Goal: Use online tool/utility: Utilize a website feature to perform a specific function

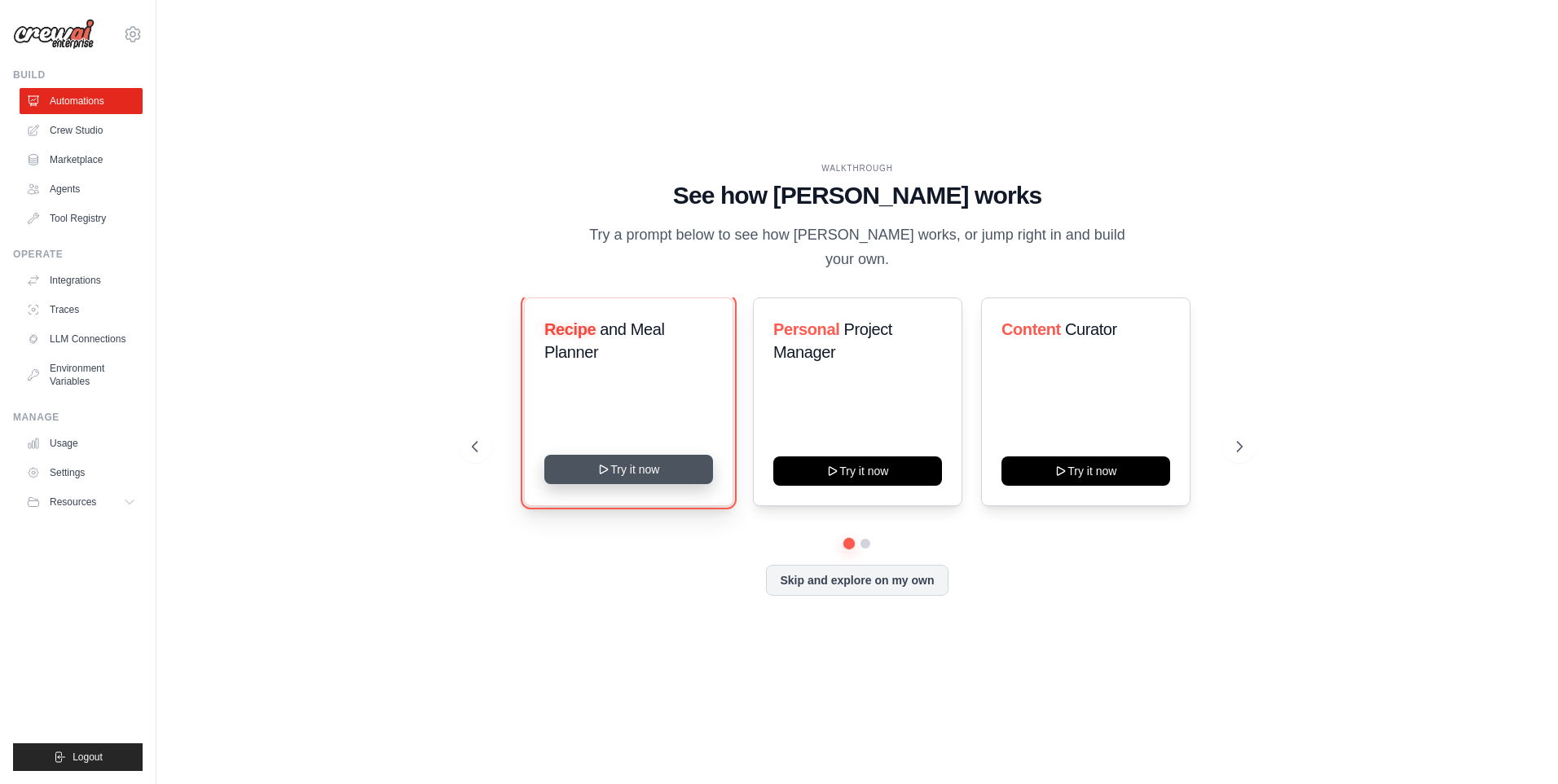
drag, startPoint x: 0, startPoint y: 0, endPoint x: 621, endPoint y: 462, distance: 774.0
click at [621, 462] on button "Try it now" at bounding box center [628, 469] width 168 height 29
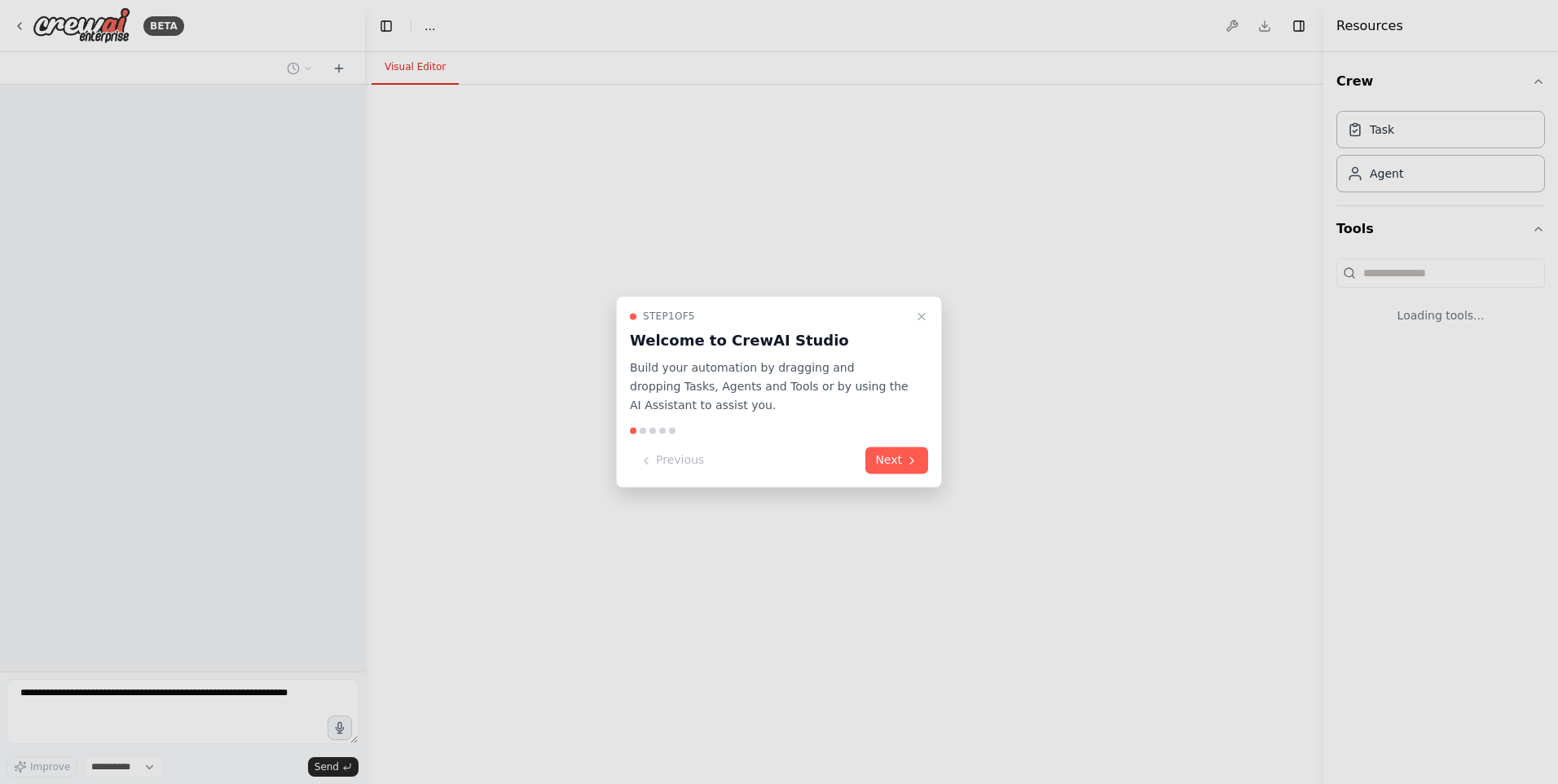
select select "****"
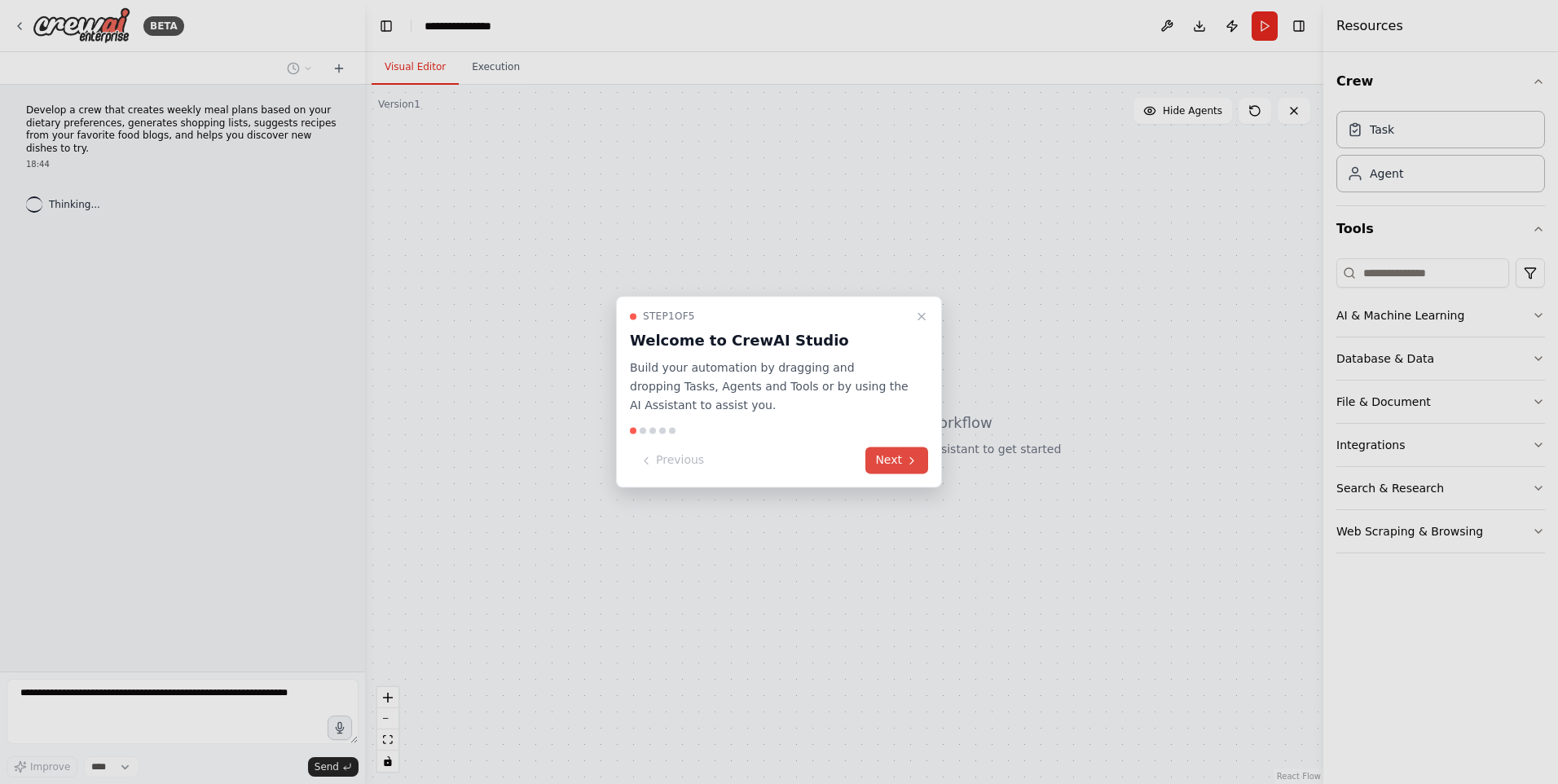
click at [880, 452] on button "Next" at bounding box center [896, 461] width 62 height 27
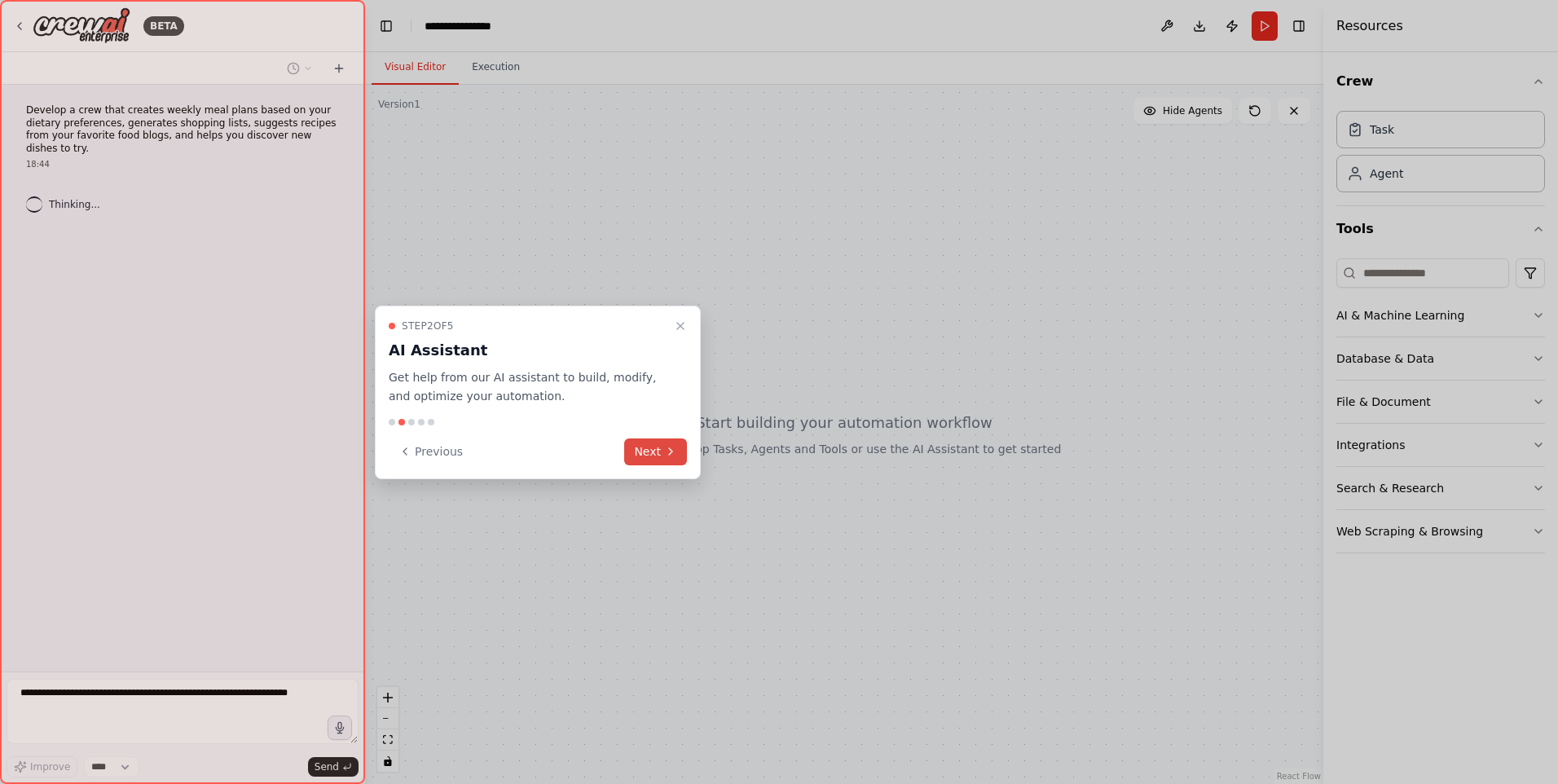
click at [659, 447] on button "Next" at bounding box center [655, 452] width 62 height 27
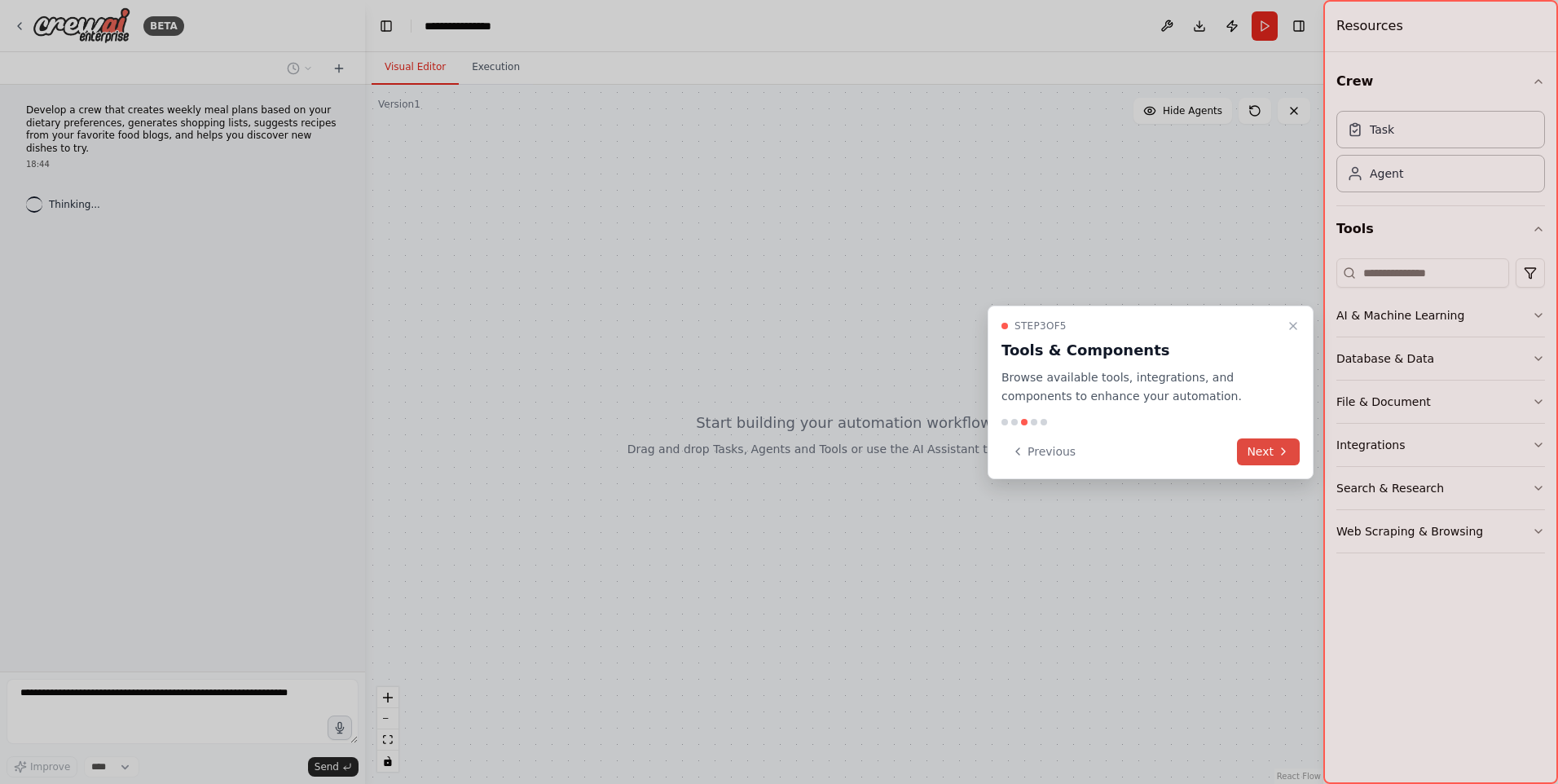
click at [1251, 444] on button "Next" at bounding box center [1268, 452] width 62 height 27
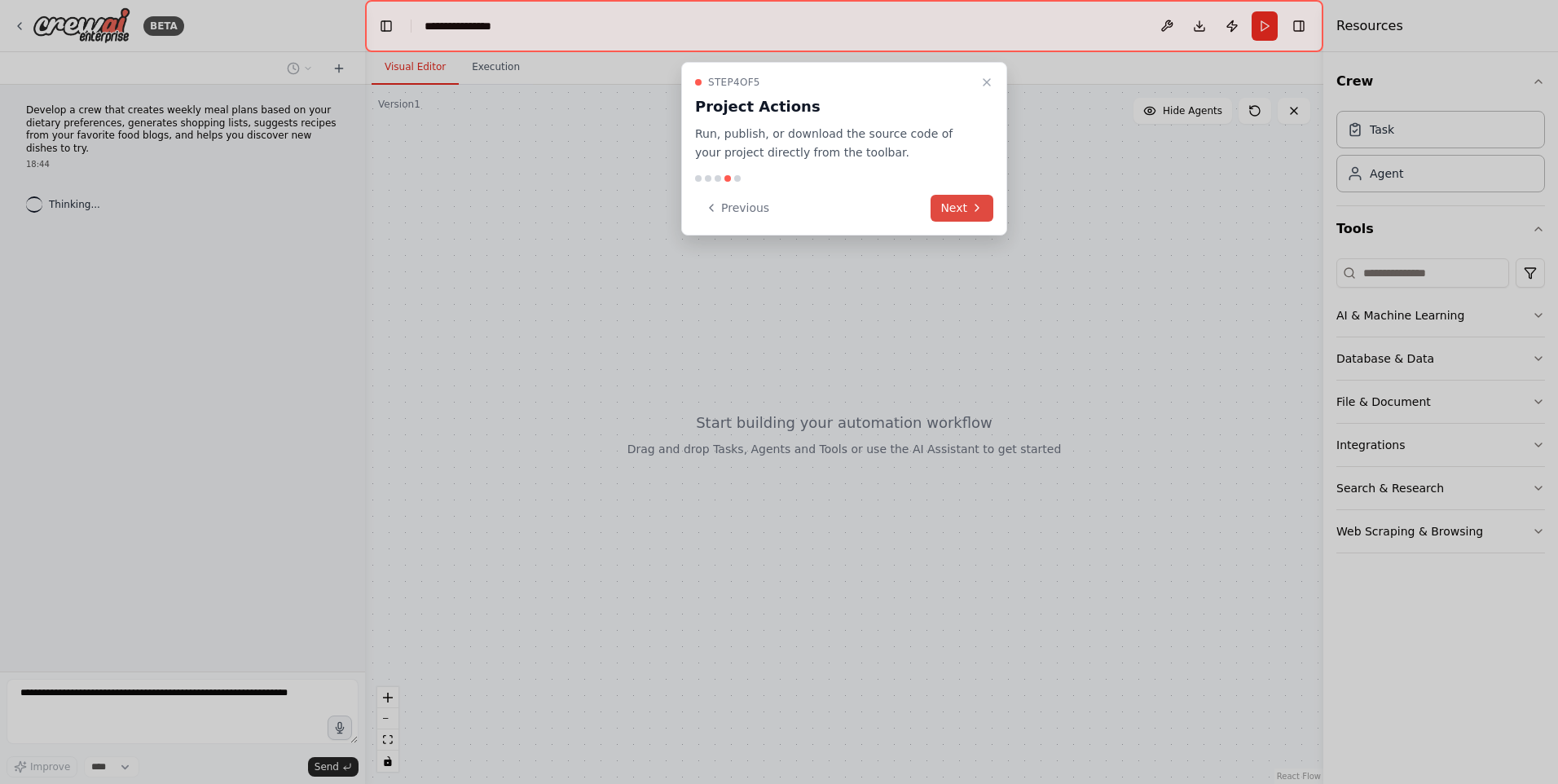
click at [954, 202] on button "Next" at bounding box center [961, 208] width 62 height 27
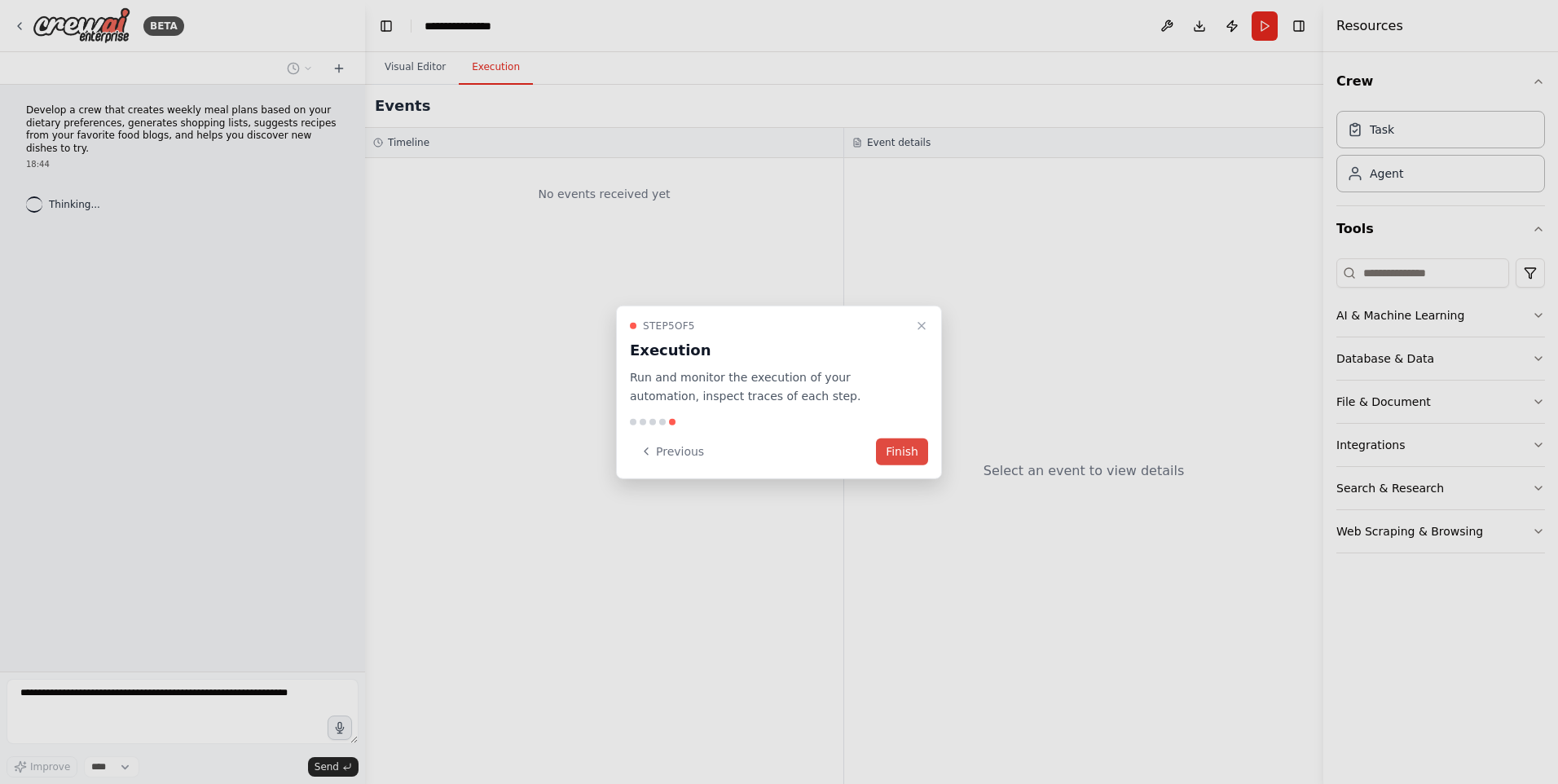
click at [899, 438] on button "Finish" at bounding box center [901, 451] width 52 height 27
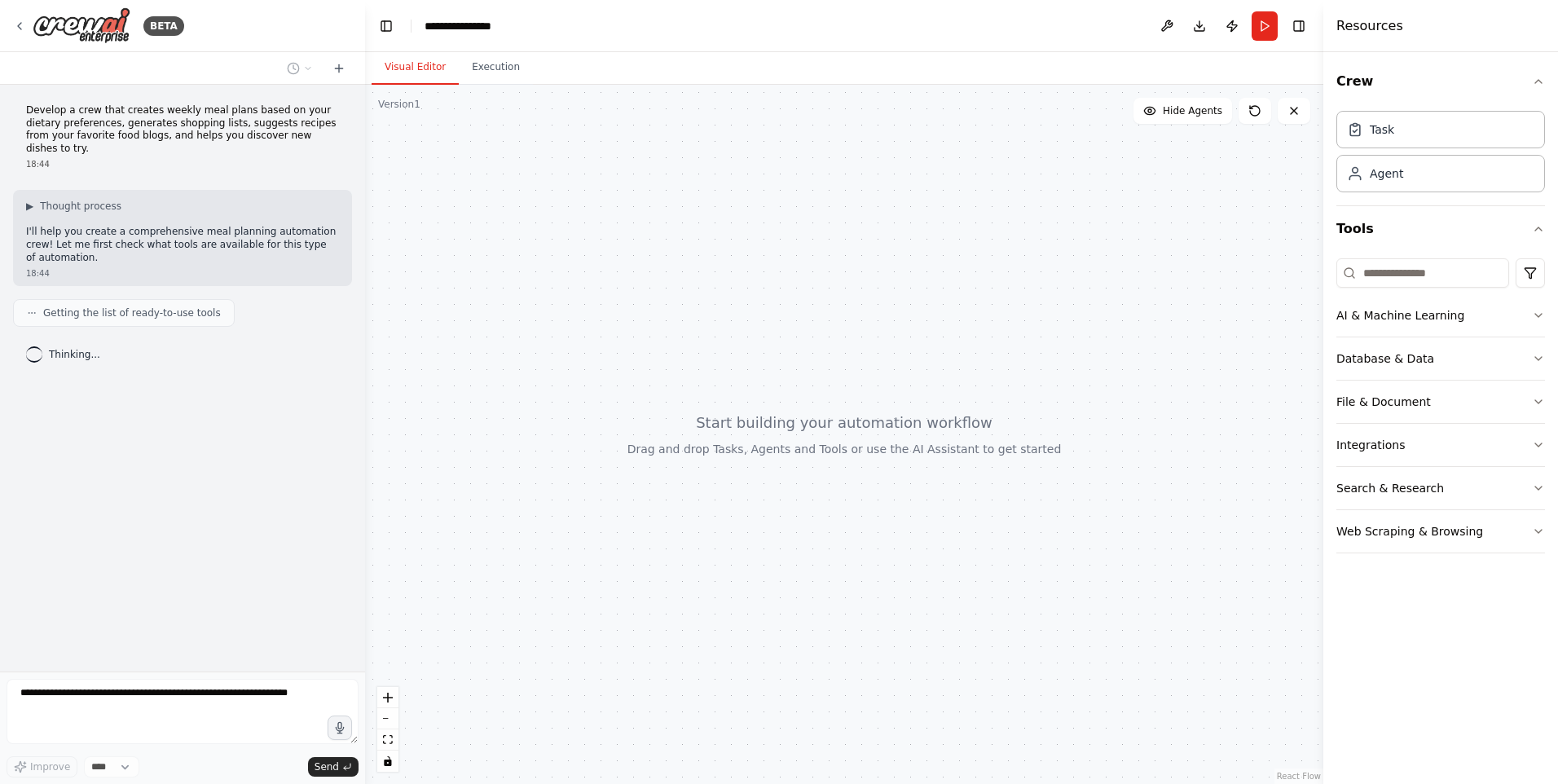
click at [104, 131] on p "Develop a crew that creates weekly meal plans based on your dietary preferences…" at bounding box center [182, 129] width 313 height 51
click at [548, 307] on div at bounding box center [844, 434] width 958 height 699
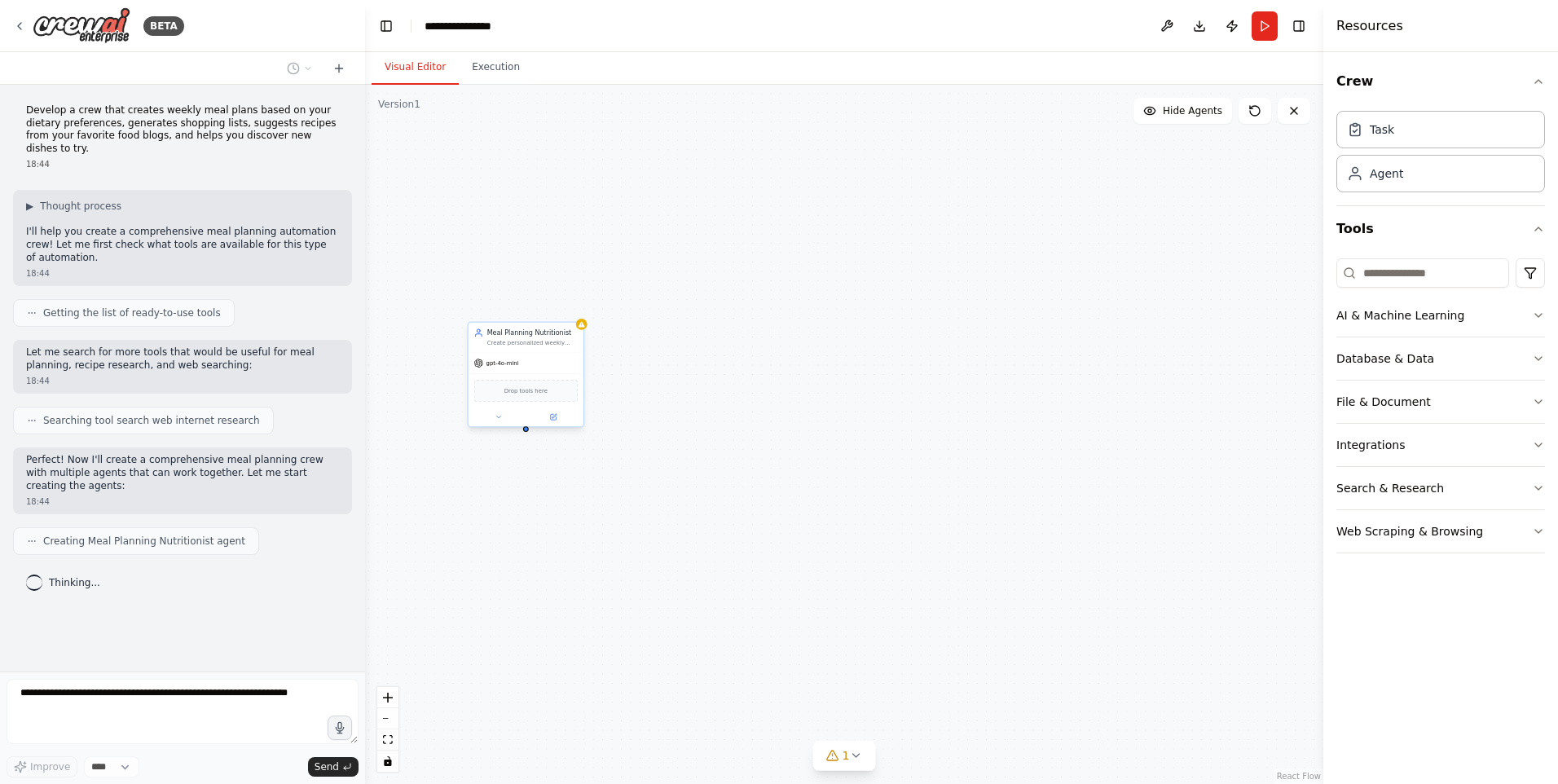
click at [508, 400] on div "Drop tools here" at bounding box center [526, 391] width 104 height 22
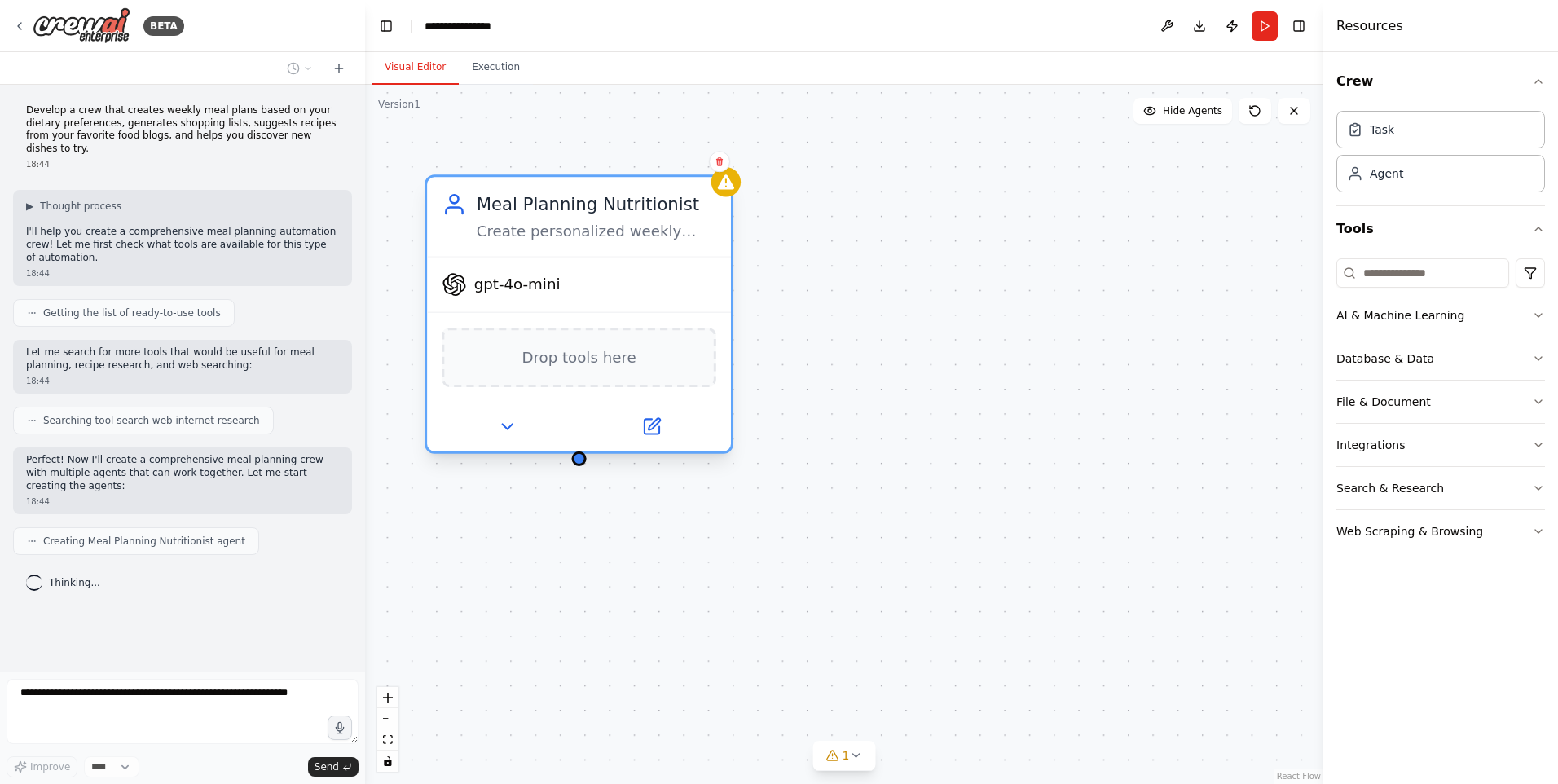
drag, startPoint x: 492, startPoint y: 353, endPoint x: 594, endPoint y: 344, distance: 102.4
click at [594, 344] on div "Drop tools here" at bounding box center [578, 357] width 274 height 59
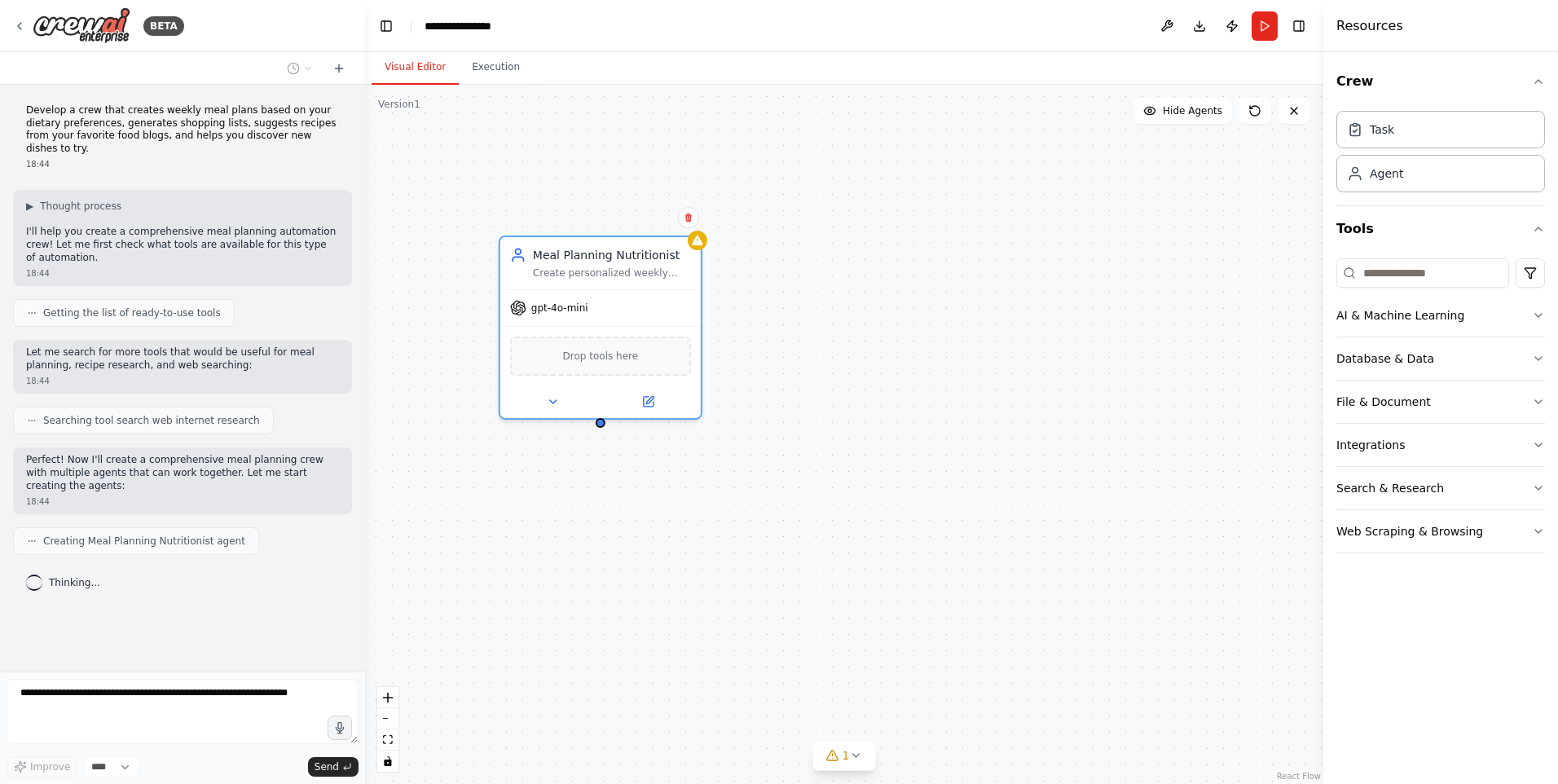
click at [144, 158] on div "18:44" at bounding box center [182, 164] width 313 height 12
click at [137, 129] on p "Develop a crew that creates weekly meal plans based on your dietary preferences…" at bounding box center [182, 129] width 313 height 51
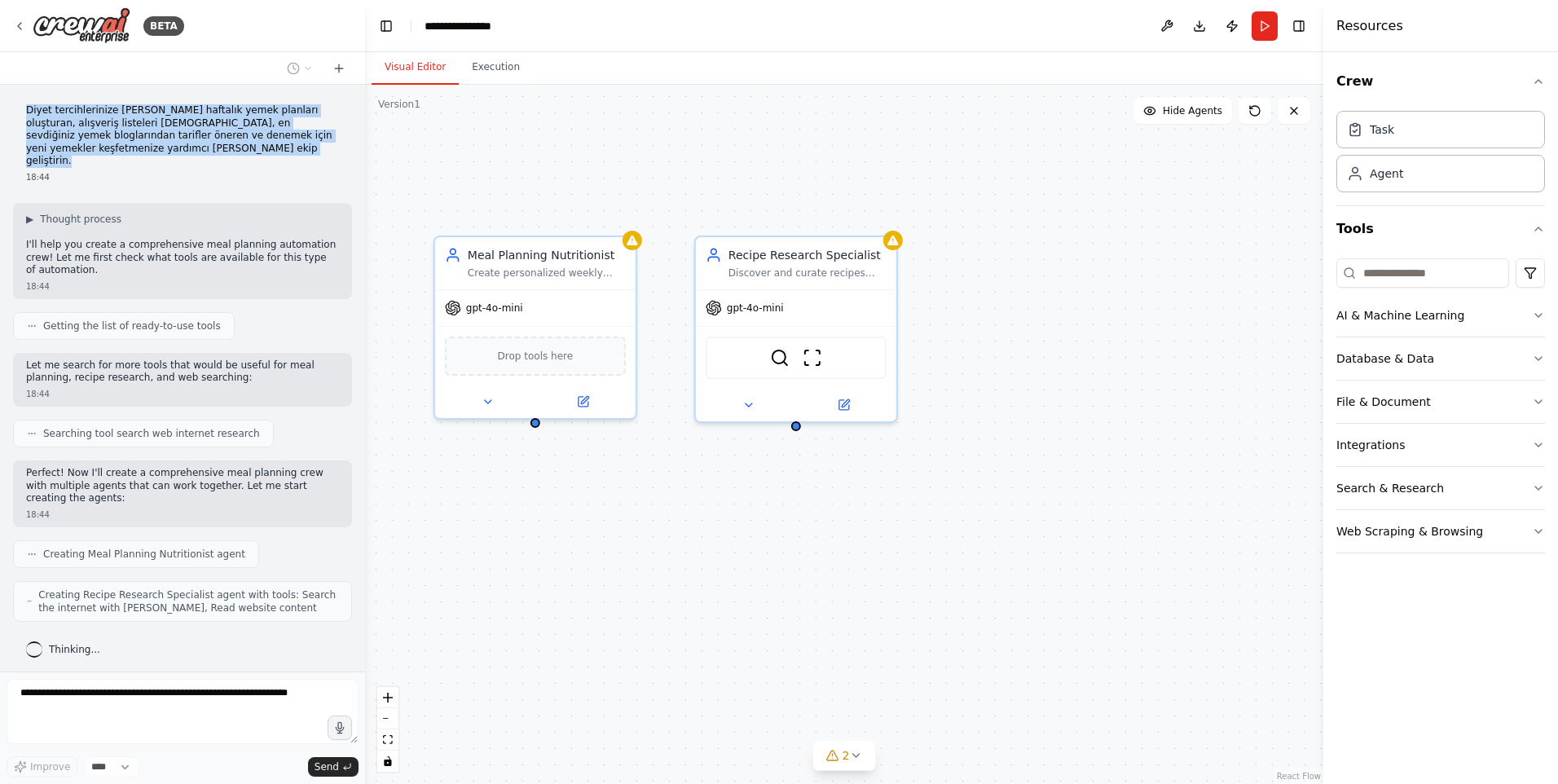
click at [169, 149] on p "Diyet tercihlerinize [PERSON_NAME] haftalık yemek planları oluşturan, alışveriş…" at bounding box center [182, 136] width 313 height 63
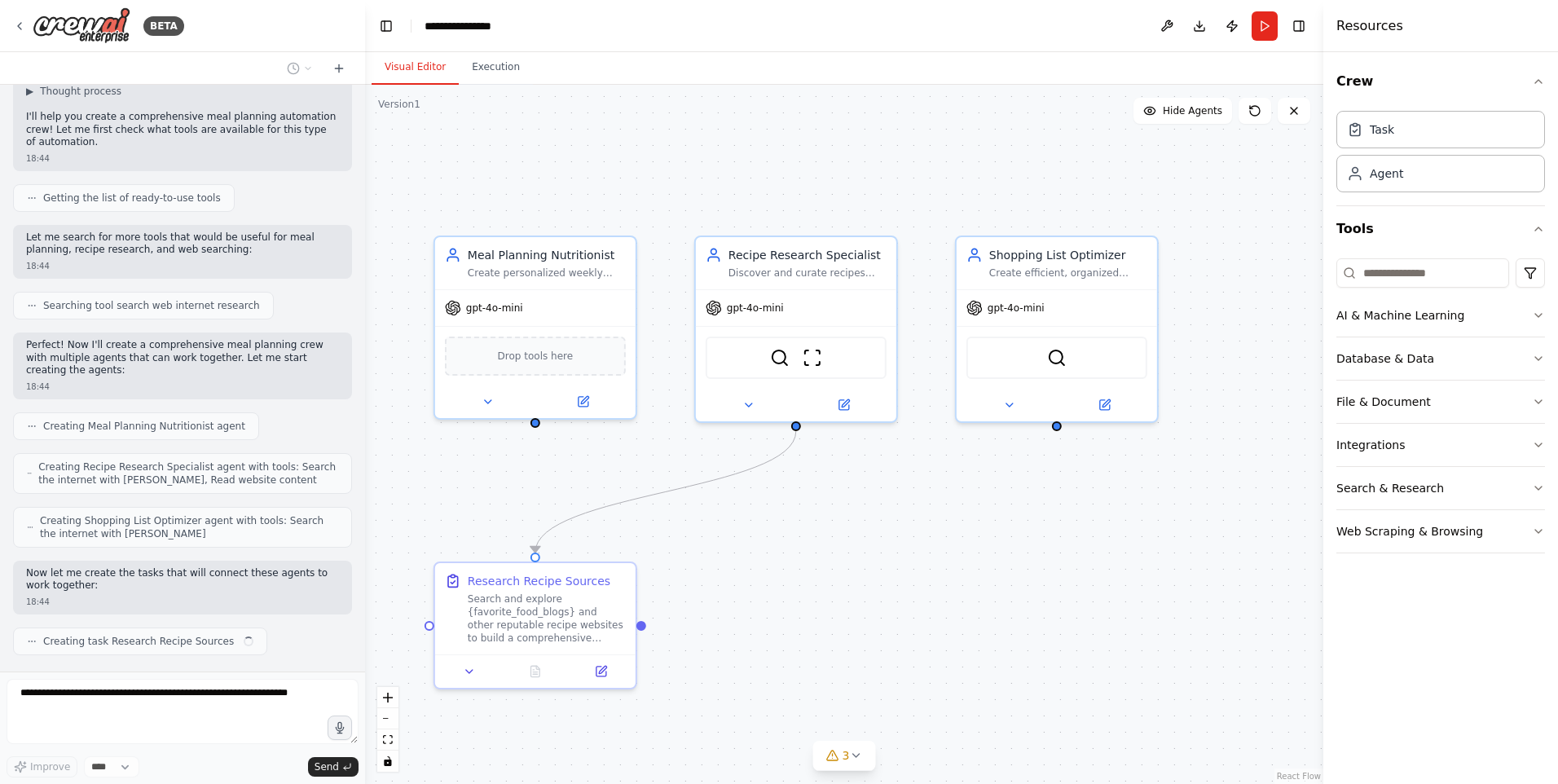
scroll to position [141, 0]
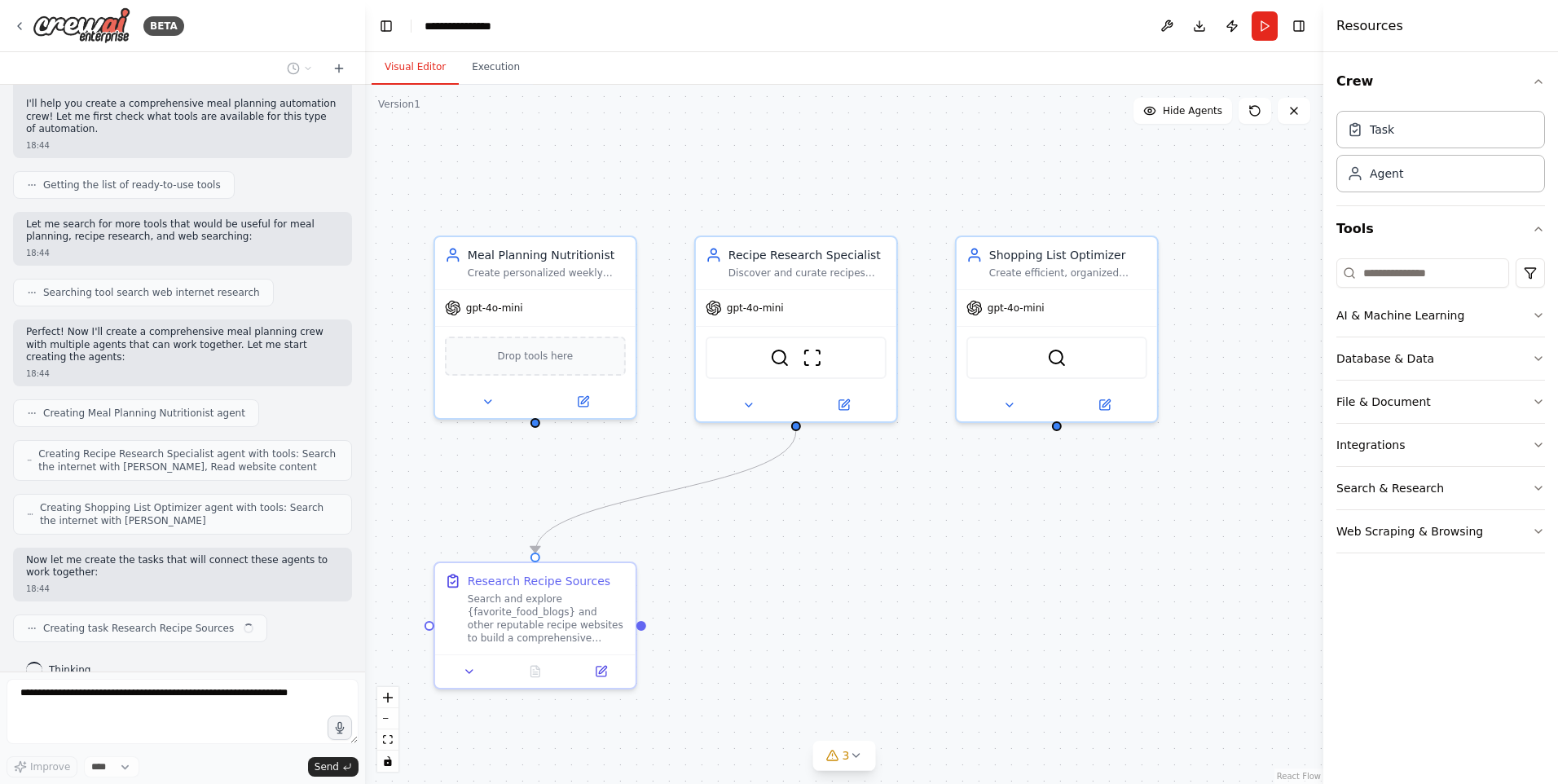
click at [119, 326] on p "Perfect! Now I'll create a comprehensive meal planning crew with multiple agent…" at bounding box center [182, 345] width 313 height 38
drag, startPoint x: 119, startPoint y: 320, endPoint x: 226, endPoint y: 313, distance: 107.2
click at [226, 326] on p "Perfect! Now I'll create a comprehensive meal planning crew with multiple agent…" at bounding box center [182, 345] width 313 height 38
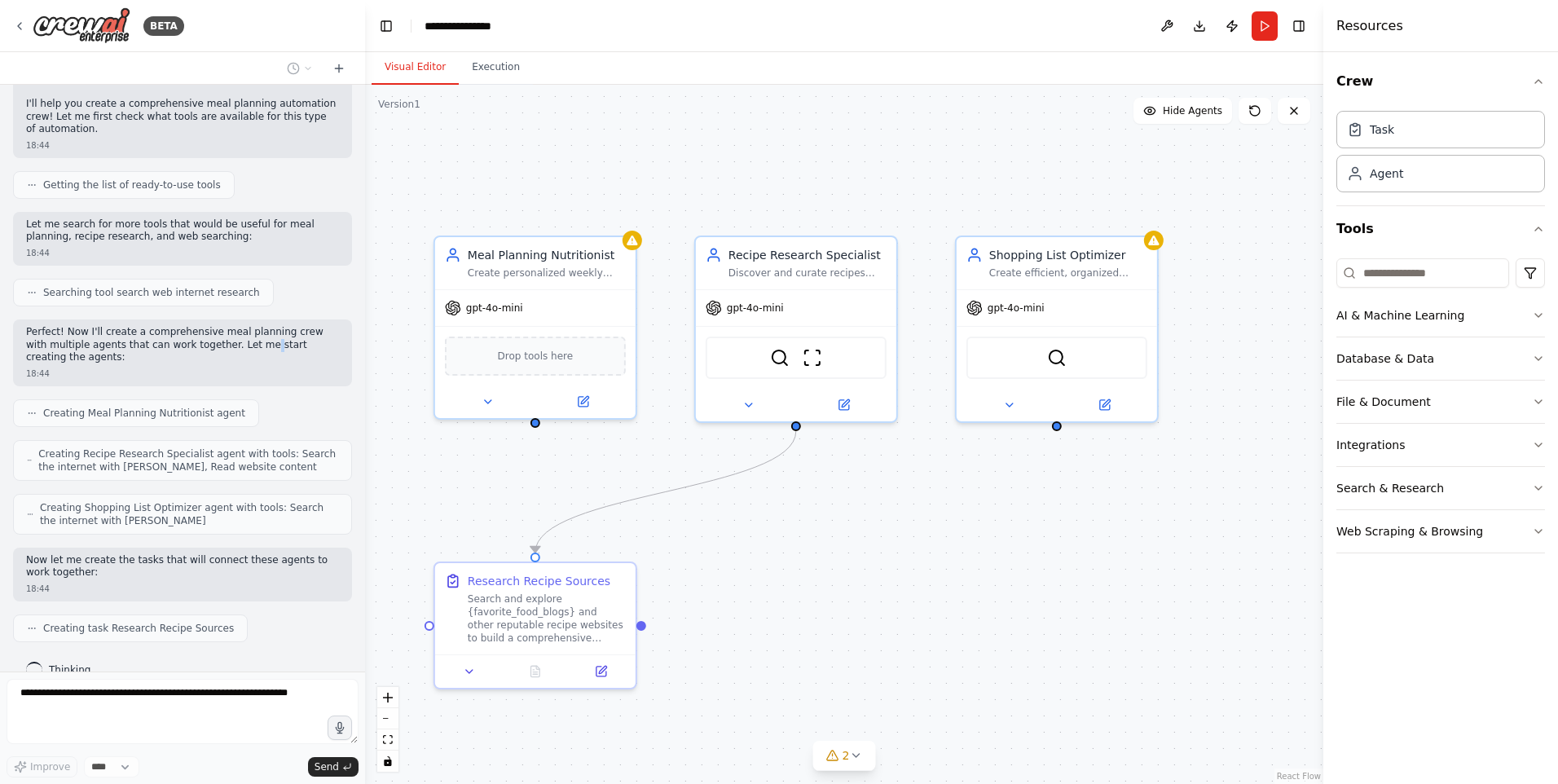
click at [226, 326] on p "Perfect! Now I'll create a comprehensive meal planning crew with multiple agent…" at bounding box center [182, 345] width 313 height 38
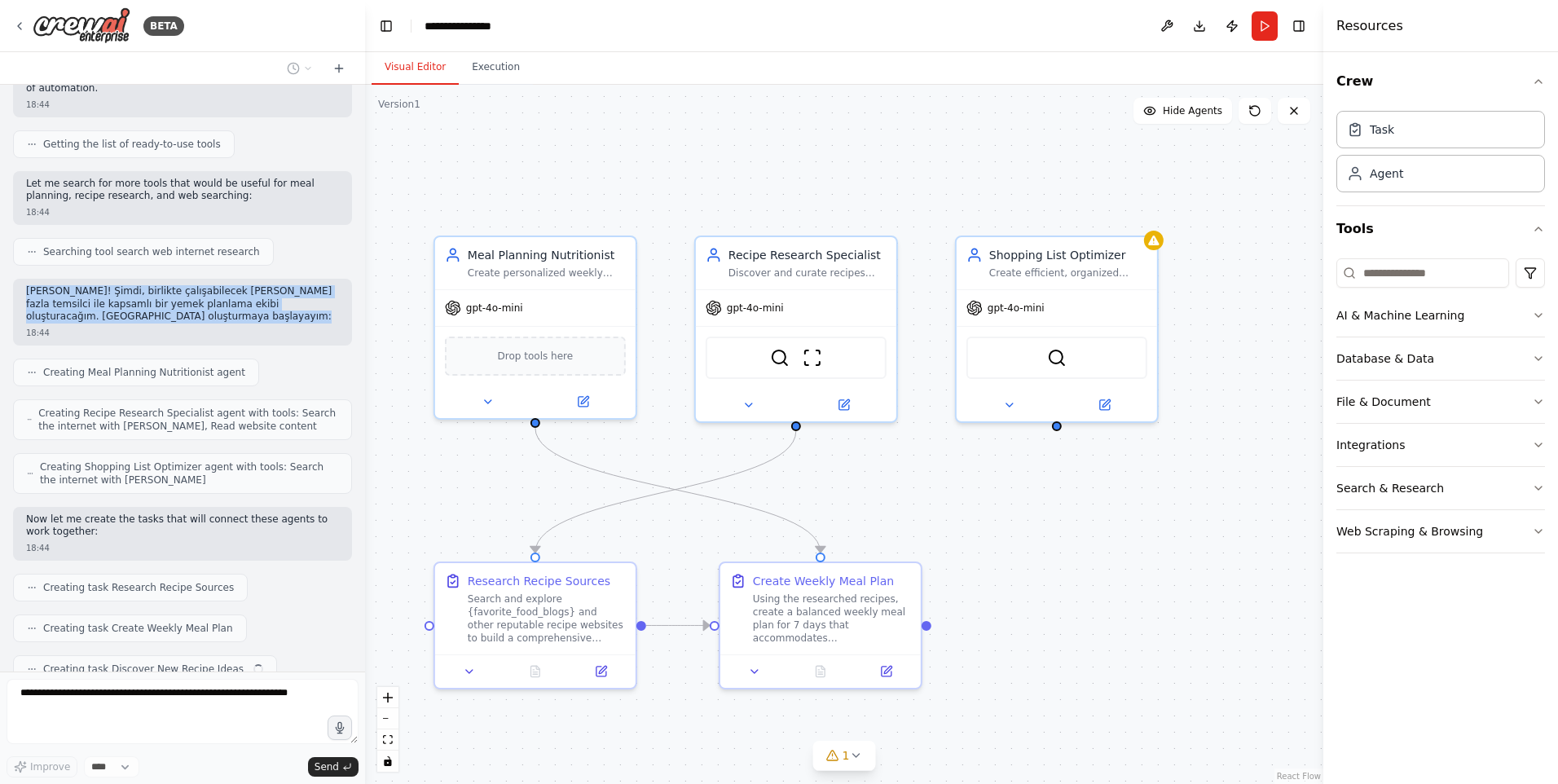
scroll to position [222, 0]
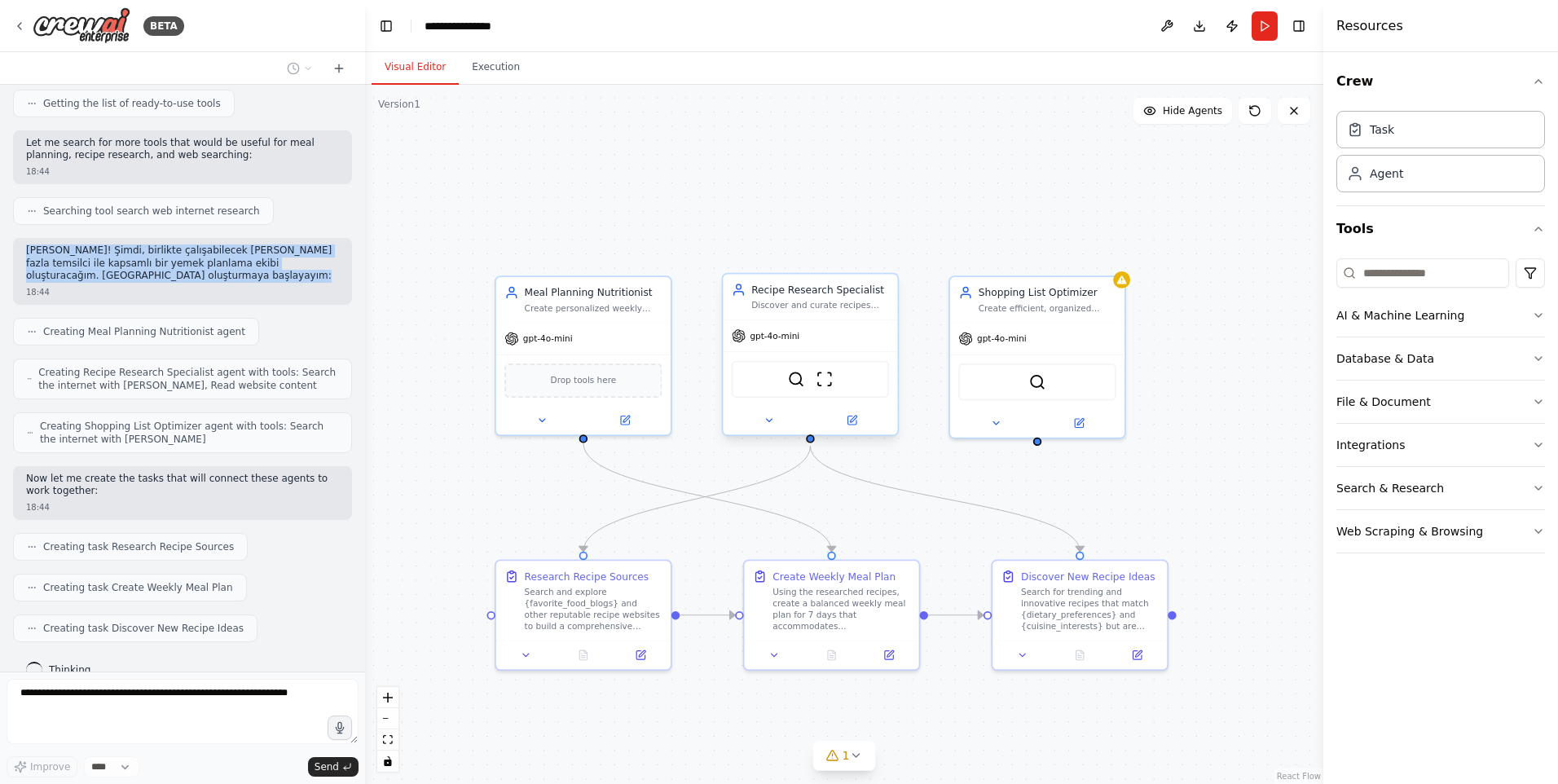
click at [830, 389] on div "SerperDevTool ScrapeWebsiteTool" at bounding box center [810, 379] width 157 height 37
click at [791, 383] on img at bounding box center [796, 379] width 17 height 17
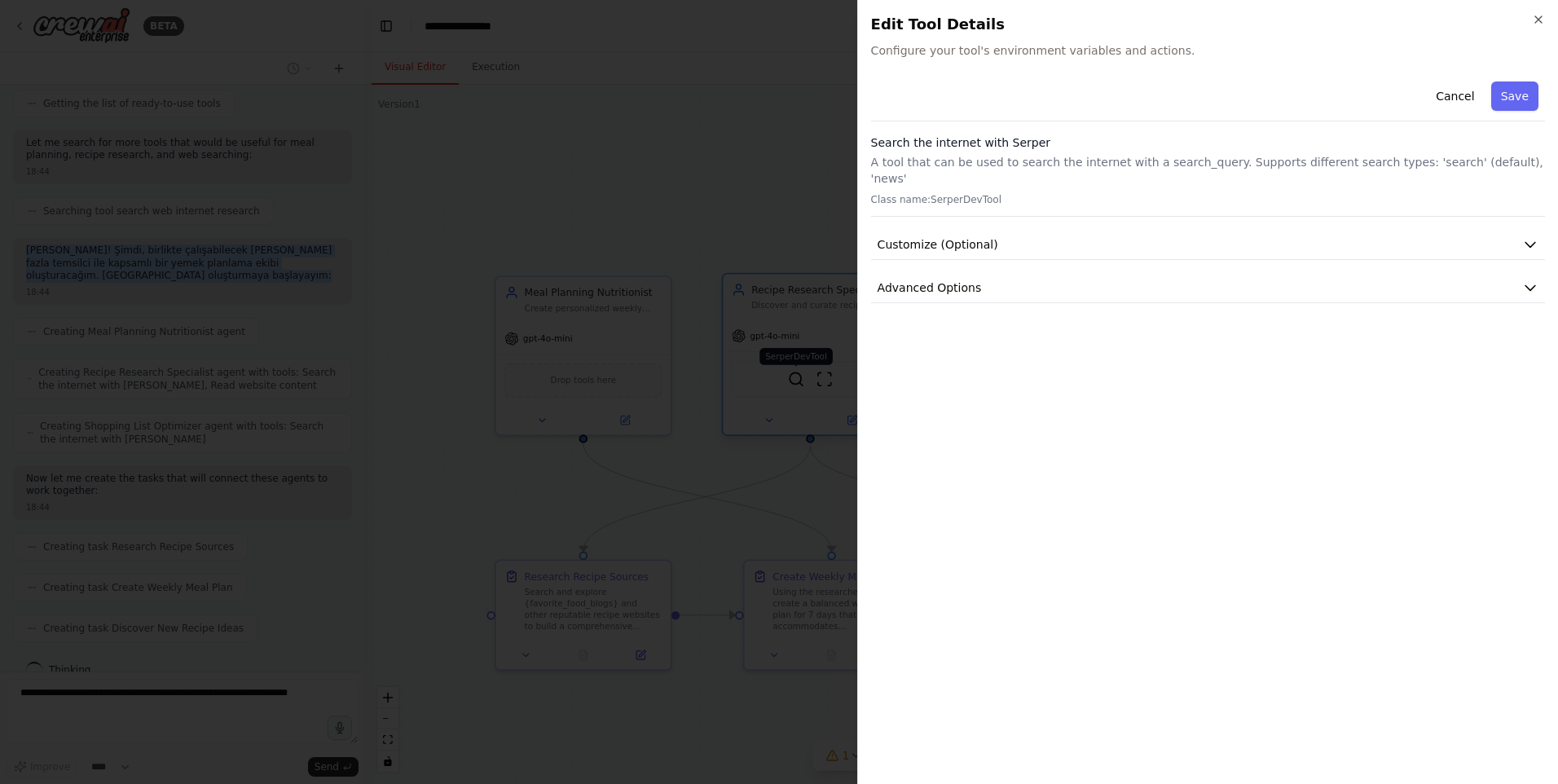
click at [791, 383] on div at bounding box center [779, 392] width 1558 height 784
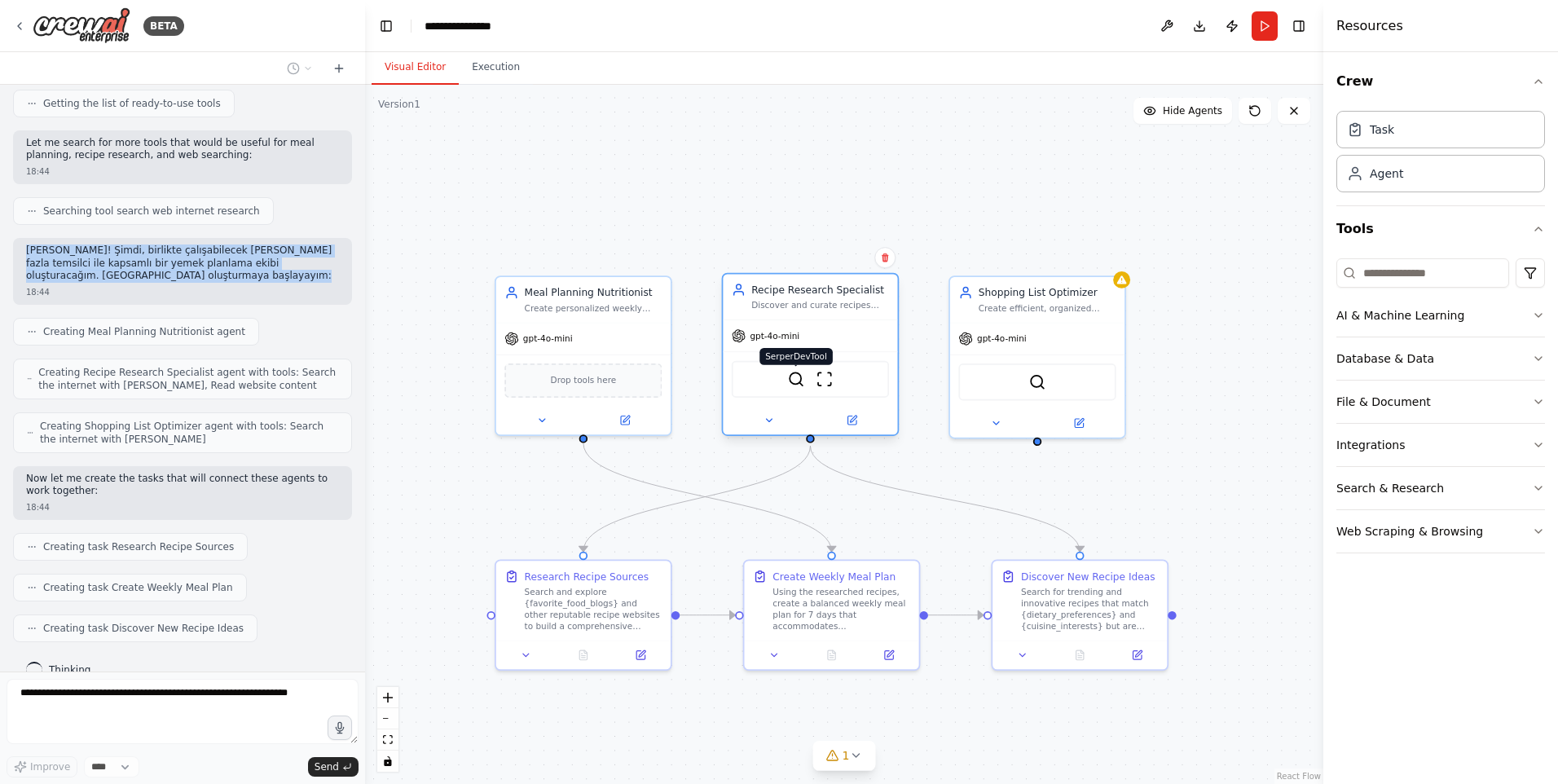
scroll to position [263, 0]
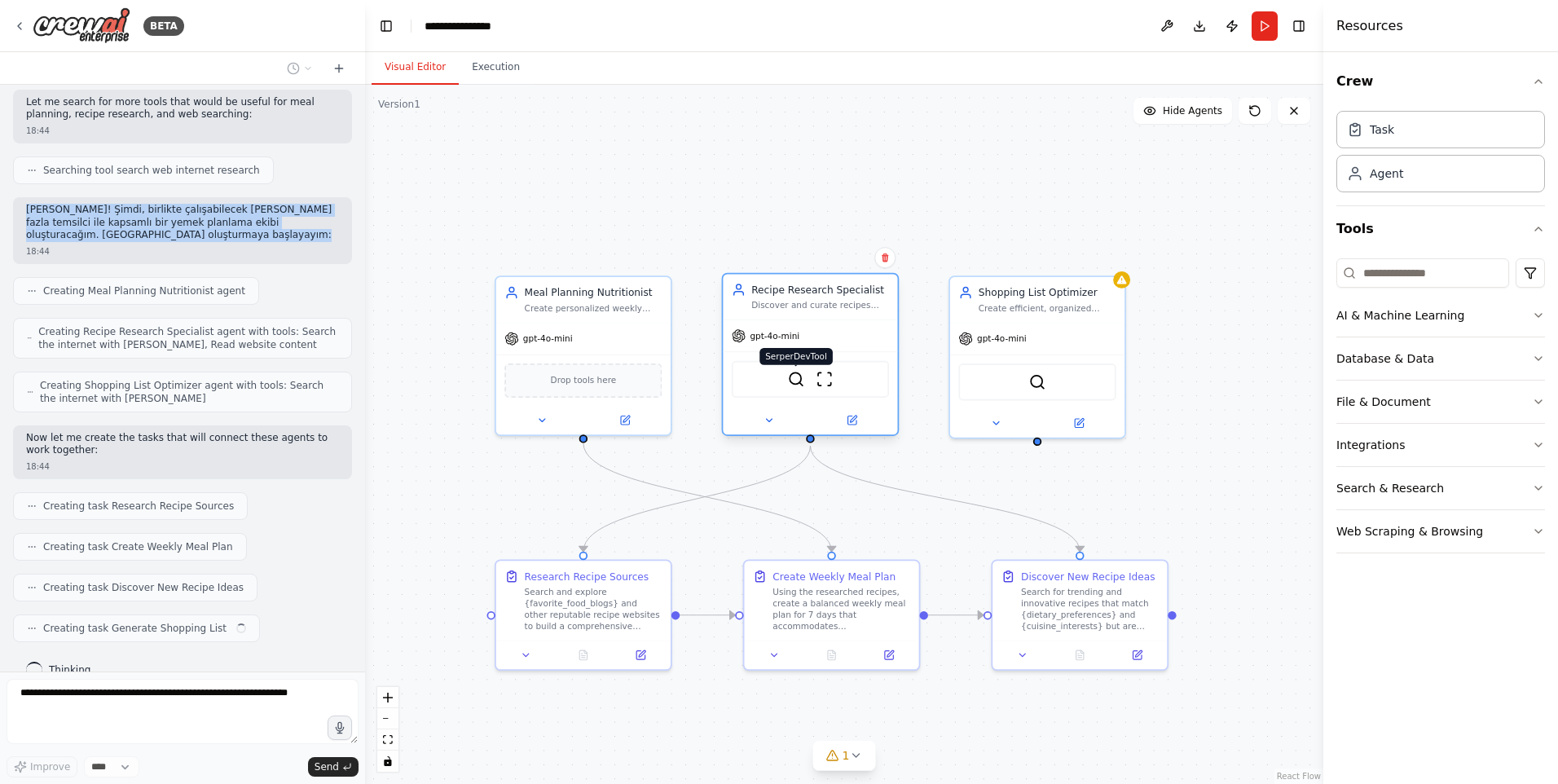
click at [791, 383] on img at bounding box center [796, 379] width 17 height 17
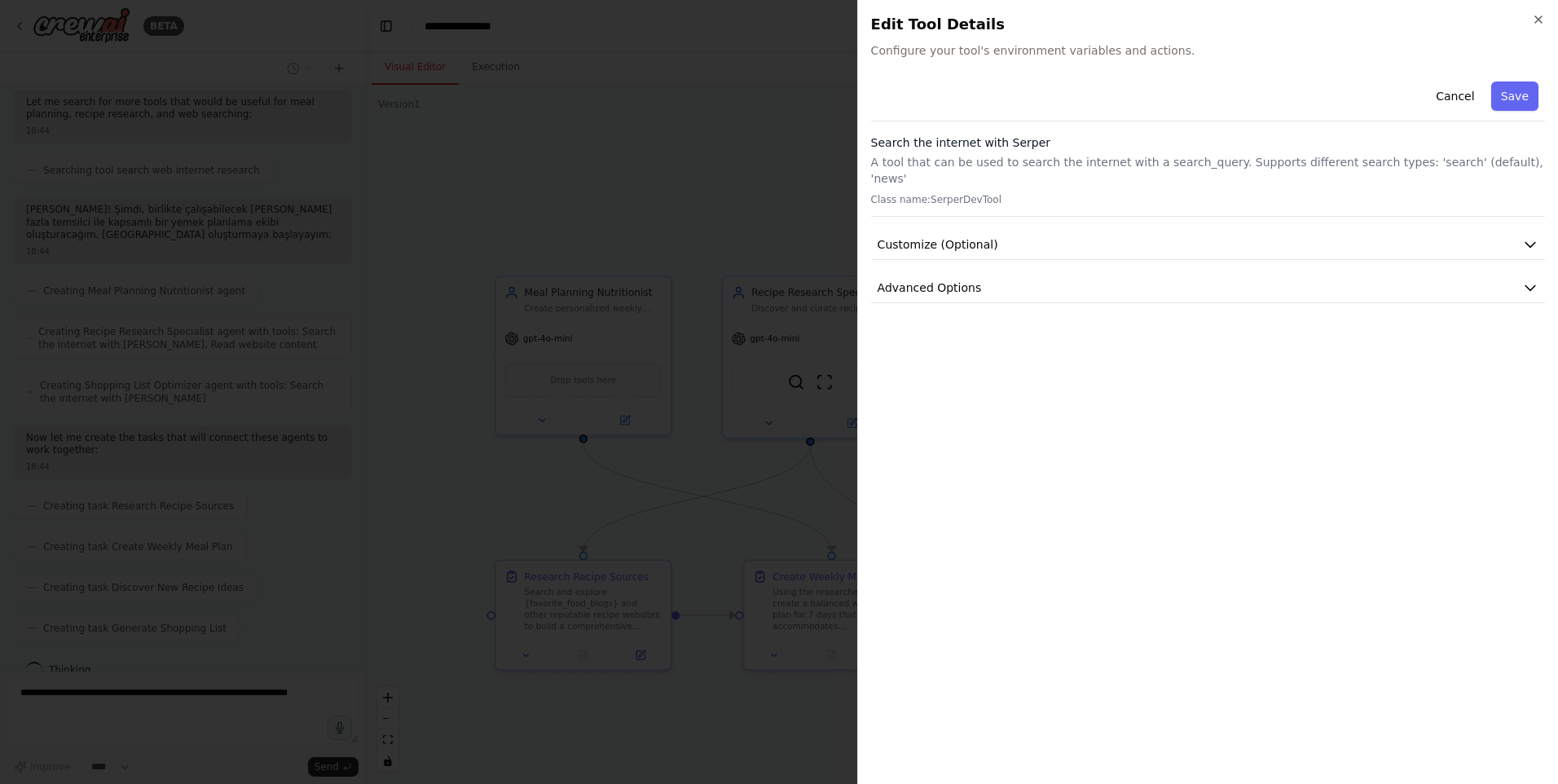
click at [992, 163] on p "A tool that can be used to search the internet with a search_query. Supports di…" at bounding box center [1207, 170] width 674 height 32
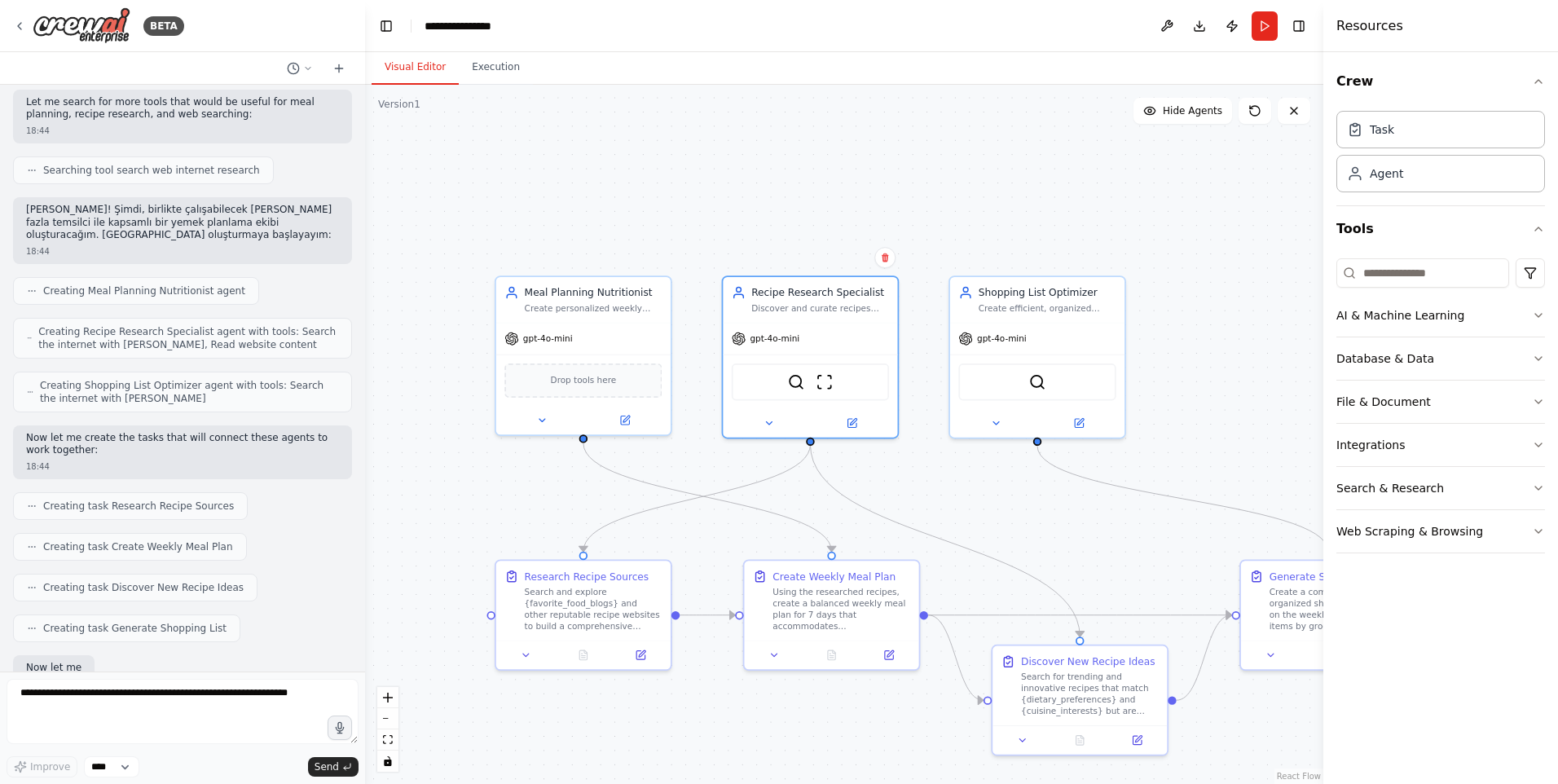
scroll to position [357, 0]
